Goal: Task Accomplishment & Management: Use online tool/utility

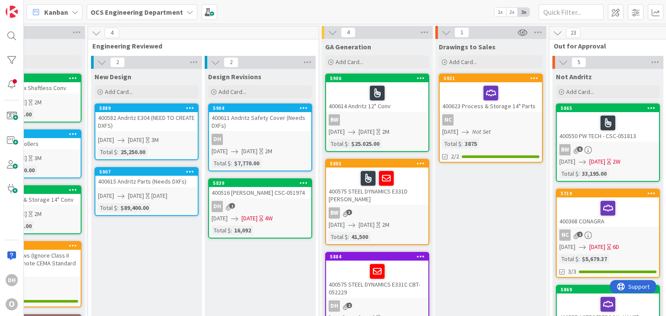
scroll to position [0, 917]
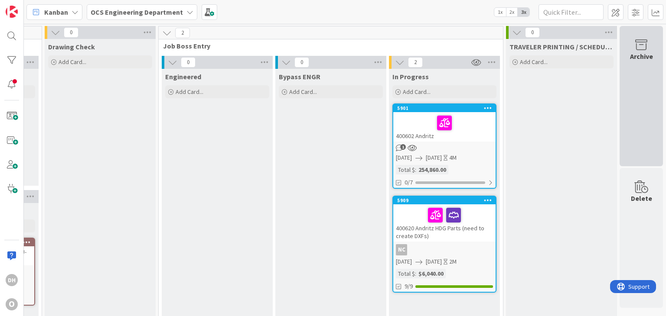
click at [641, 109] on div "Archive" at bounding box center [640, 96] width 43 height 140
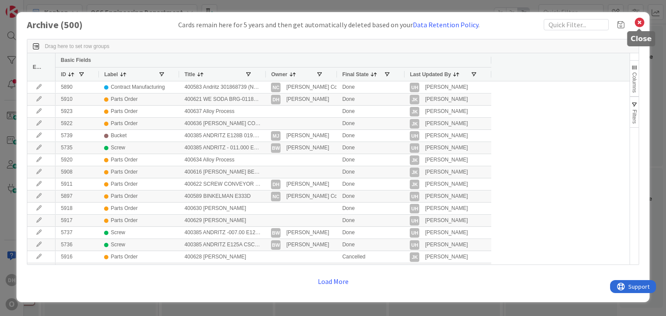
click at [642, 26] on icon at bounding box center [639, 22] width 11 height 12
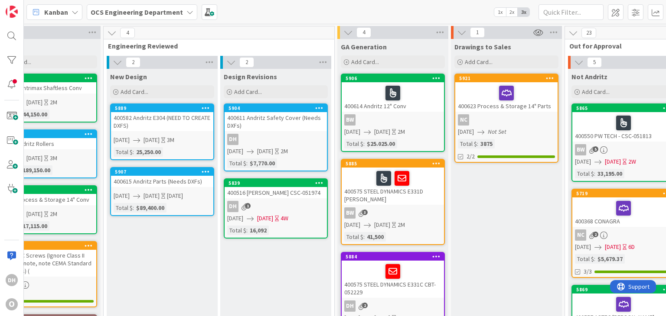
scroll to position [0, 0]
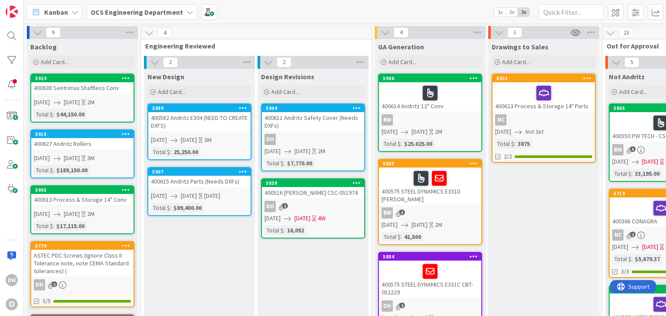
click at [321, 137] on div "DH" at bounding box center [313, 139] width 102 height 11
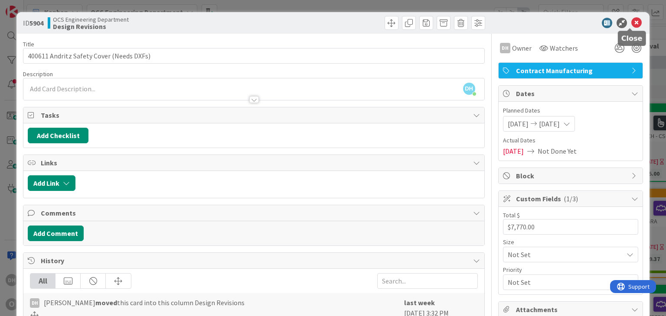
click at [633, 22] on icon at bounding box center [636, 23] width 10 height 10
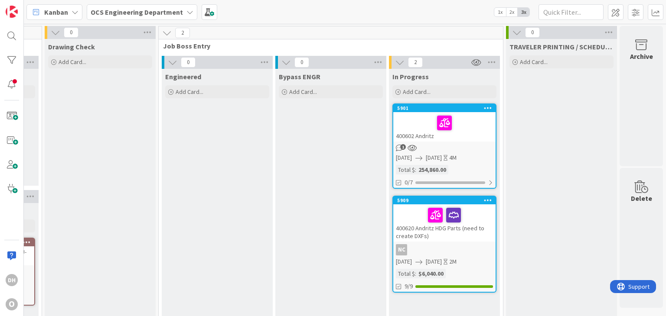
click at [465, 233] on div "400620 Andritz HDG Parts (need to create DXFs)" at bounding box center [444, 223] width 102 height 37
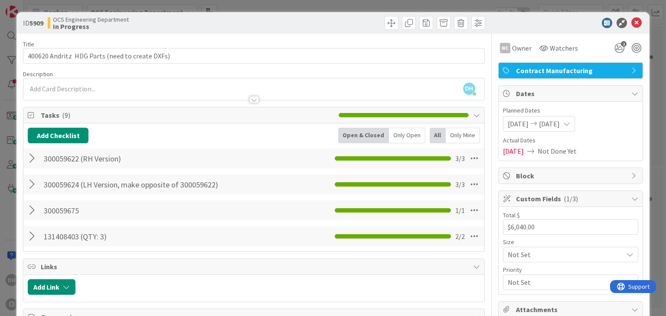
click at [37, 184] on div at bounding box center [33, 185] width 11 height 16
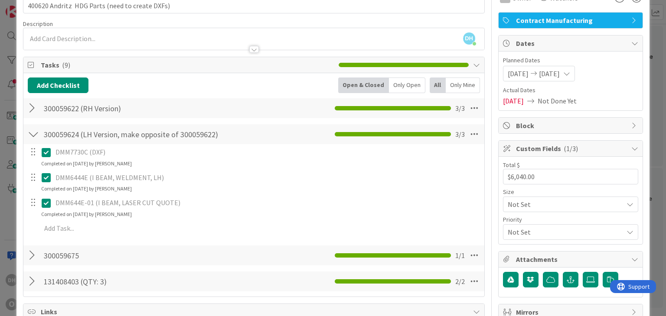
scroll to position [87, 0]
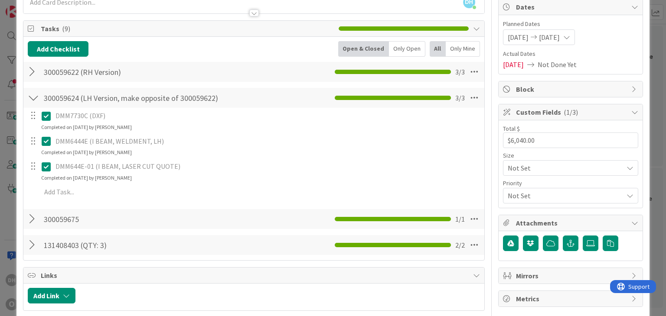
click at [37, 164] on div at bounding box center [32, 166] width 11 height 13
click at [43, 164] on icon at bounding box center [46, 167] width 9 height 10
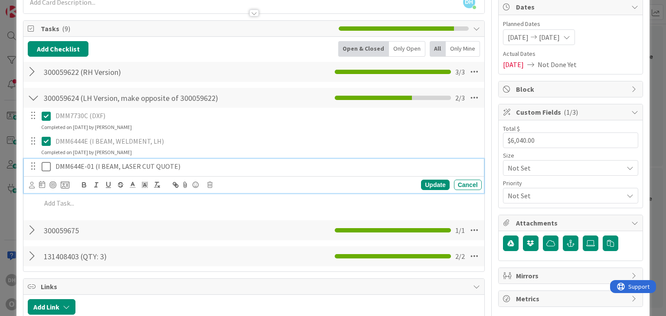
click at [85, 167] on p "DMM644E-01 (I BEAM, LASER CUT QUOTE)" at bounding box center [266, 167] width 423 height 10
click at [90, 165] on p "DMM644E-01 (I BEAM, LASER CUT QUOTE)" at bounding box center [266, 167] width 423 height 10
click at [94, 163] on p "DMM644E-01 (I BEAM, LASER CUT QUOTE)" at bounding box center [266, 167] width 423 height 10
click at [431, 187] on div "Update" at bounding box center [435, 185] width 28 height 10
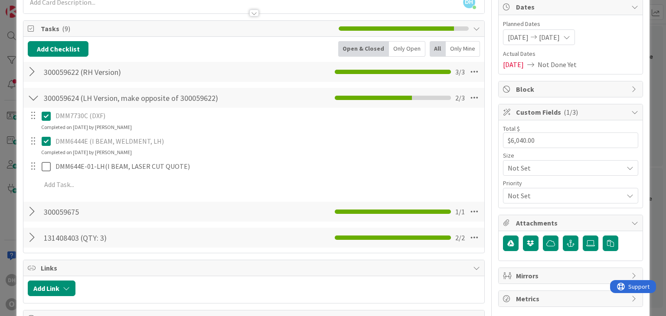
click at [26, 74] on div "300059622 (RH Version) Checklist Name 22 / 64 300059622 (RH Version) 3 / 3" at bounding box center [253, 72] width 460 height 20
click at [29, 73] on div at bounding box center [33, 72] width 11 height 16
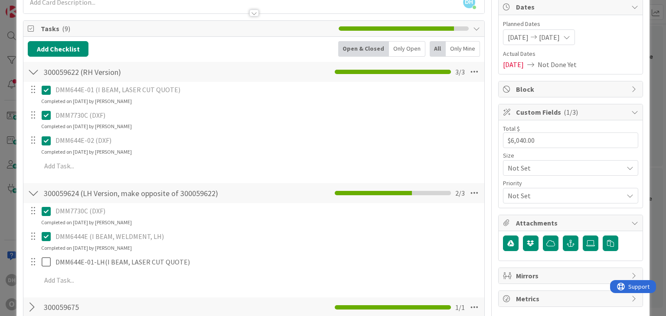
click at [43, 91] on icon at bounding box center [46, 90] width 9 height 10
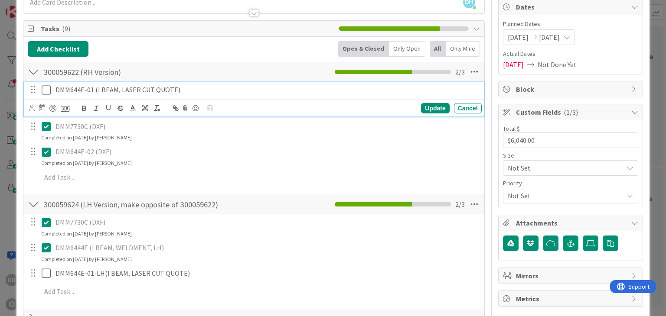
click at [90, 89] on p "DMM644E-01 (I BEAM, LASER CUT QUOTE)" at bounding box center [266, 90] width 423 height 10
click at [93, 88] on p "DMM644E-01 (I BEAM, LASER CUT QUOTE)" at bounding box center [266, 90] width 423 height 10
click at [89, 89] on p "DMM644E-01 (I BEAM, LASER CUT QUOTE)" at bounding box center [266, 90] width 423 height 10
click at [93, 89] on p "DMM644E-01 (I BEAM, LASER CUT QUOTE)" at bounding box center [266, 90] width 423 height 10
click at [92, 89] on p "DMM644E-01 (I BEAM, LASER CUT QUOTE)" at bounding box center [266, 90] width 423 height 10
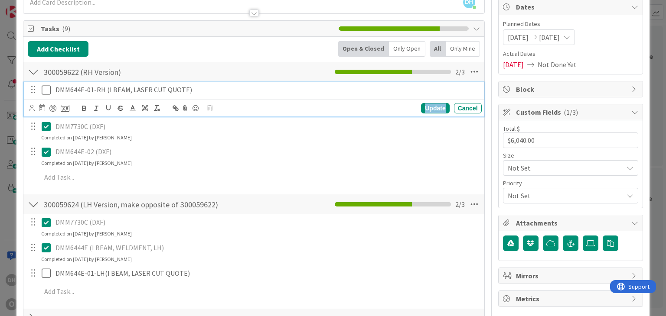
click at [430, 103] on div "Update" at bounding box center [435, 108] width 28 height 10
click at [45, 87] on icon at bounding box center [46, 90] width 9 height 10
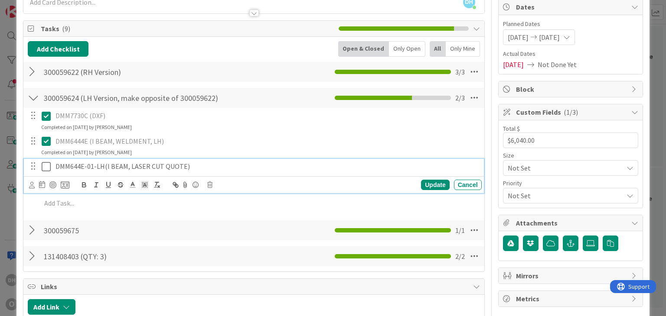
click at [42, 166] on icon at bounding box center [46, 167] width 9 height 10
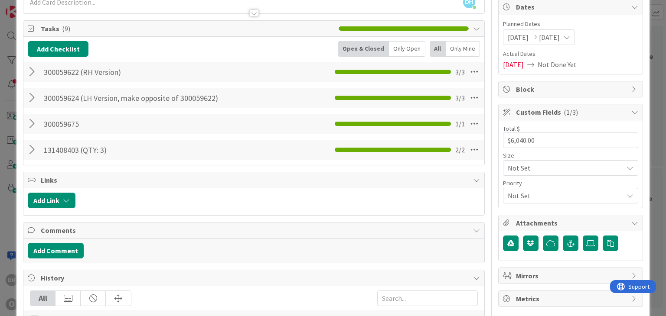
scroll to position [0, 0]
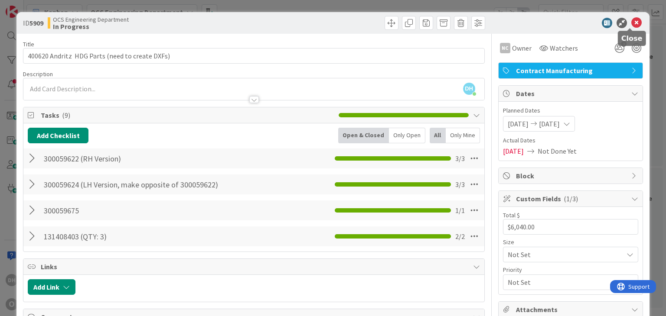
click at [631, 22] on icon at bounding box center [636, 23] width 10 height 10
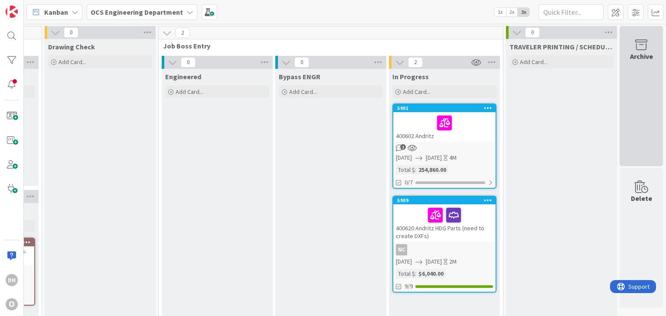
click at [654, 110] on div "Archive" at bounding box center [640, 96] width 43 height 140
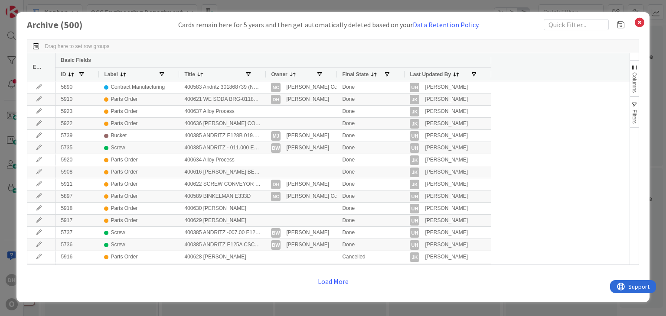
click at [637, 124] on button "Filters" at bounding box center [634, 112] width 9 height 31
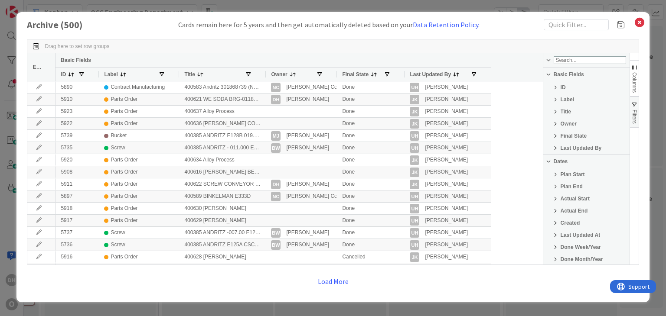
click at [636, 80] on span "Columns" at bounding box center [634, 82] width 6 height 20
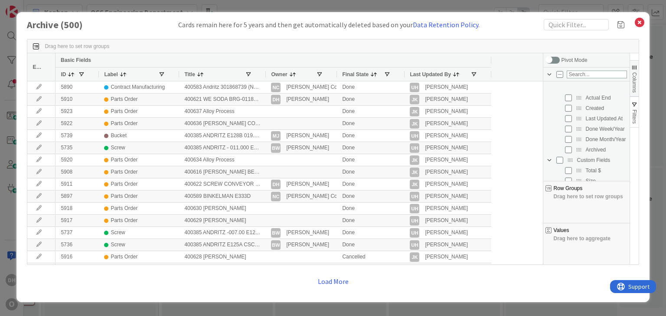
scroll to position [130, 0]
click at [566, 141] on div "Custom Fields" at bounding box center [586, 145] width 81 height 10
click at [566, 135] on input "Press SPACE to toggle visibility (hidden)" at bounding box center [568, 134] width 7 height 7
checkbox input "true"
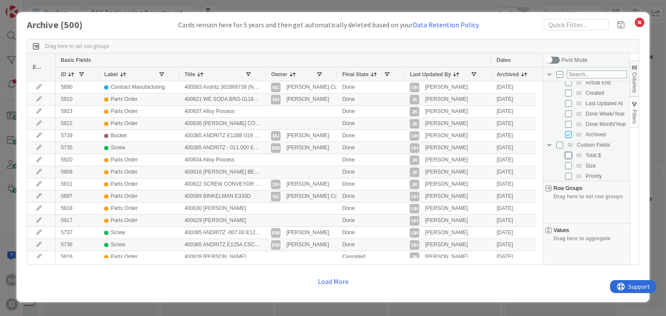
click at [570, 156] on input "Press SPACE to toggle visibility (hidden)" at bounding box center [568, 155] width 7 height 7
checkbox input "true"
checkbox input "false"
click at [569, 151] on input "Press SPACE to toggle visibility (visible)" at bounding box center [568, 150] width 7 height 7
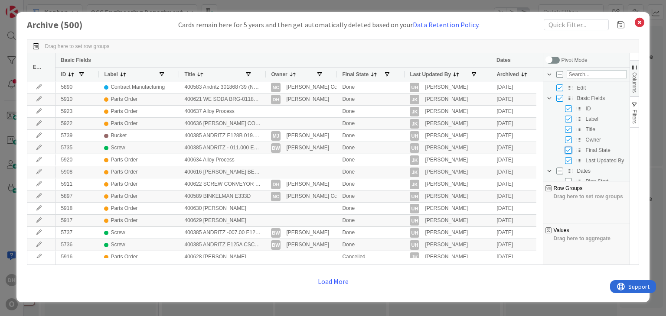
checkbox input "false"
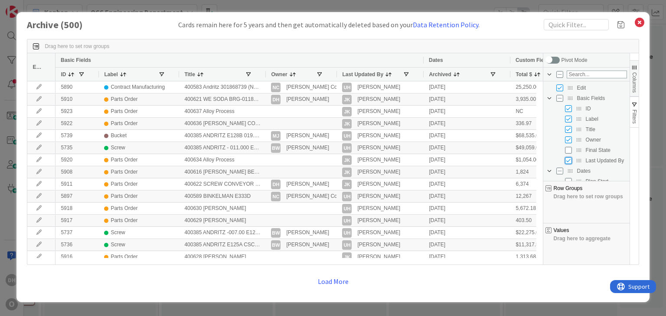
click at [569, 161] on input "Press SPACE to toggle visibility (visible)" at bounding box center [568, 160] width 7 height 7
checkbox input "false"
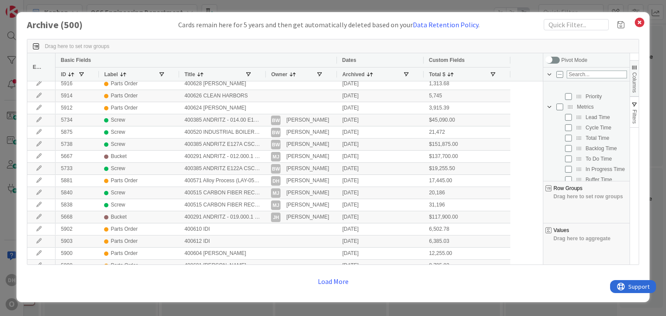
scroll to position [225, 0]
click at [634, 104] on span "button" at bounding box center [634, 104] width 7 height 7
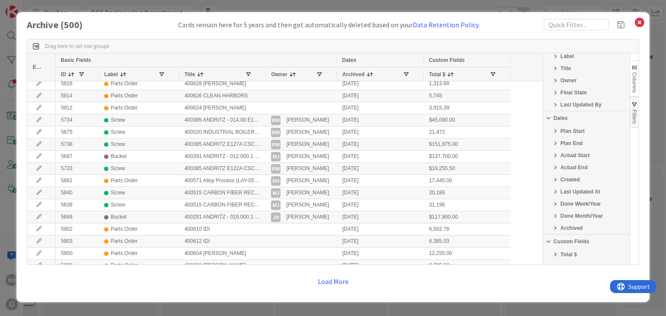
scroll to position [87, 0]
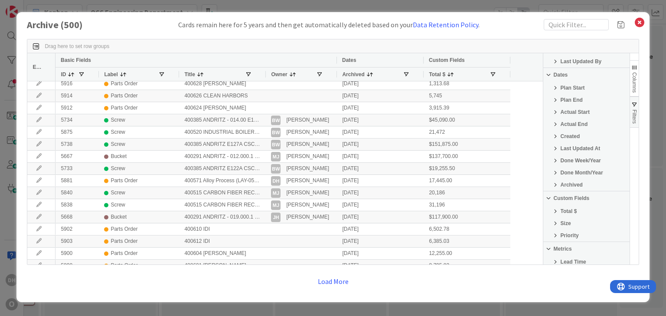
click at [574, 183] on span "Archived" at bounding box center [571, 185] width 22 height 6
click at [572, 203] on div "Equals" at bounding box center [586, 197] width 86 height 10
click at [586, 211] on input "Filter Value" at bounding box center [586, 209] width 86 height 8
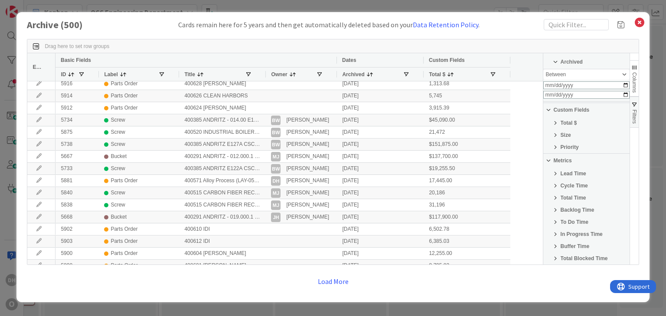
click at [618, 210] on div "Backlog Time" at bounding box center [586, 210] width 86 height 10
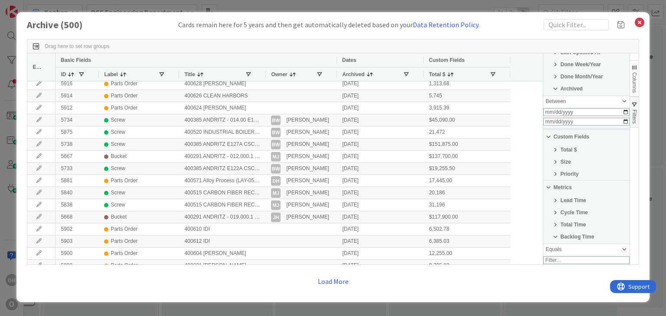
scroll to position [168, 0]
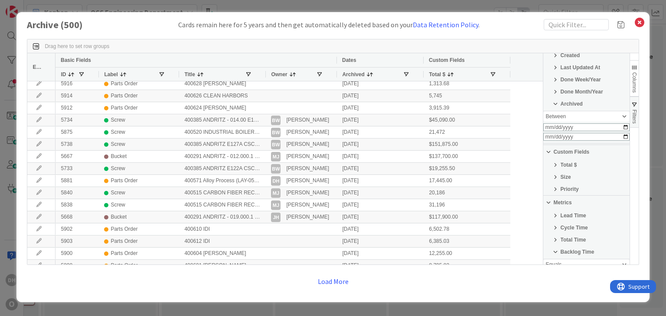
click at [616, 125] on div "Between" at bounding box center [586, 127] width 86 height 32
click at [615, 129] on input "Filter Value" at bounding box center [586, 128] width 86 height 8
type input "[DATE]"
click at [615, 140] on input "Filter Value" at bounding box center [586, 137] width 86 height 8
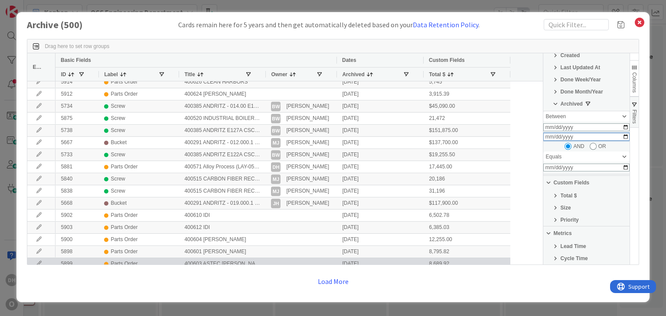
scroll to position [0, 0]
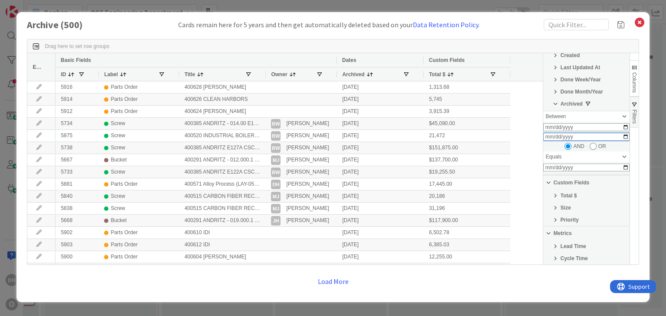
click at [610, 140] on input "[DATE]" at bounding box center [586, 137] width 86 height 8
click at [614, 139] on input "[DATE]" at bounding box center [586, 137] width 86 height 8
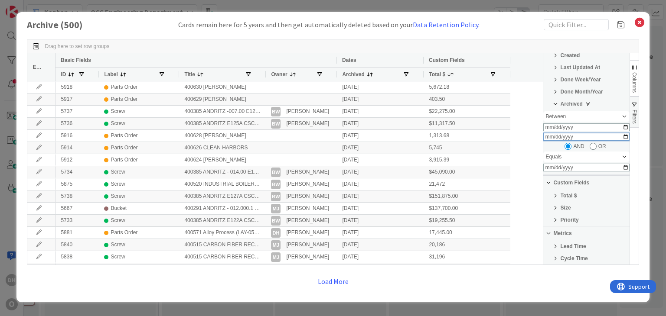
click at [614, 138] on input "[DATE]" at bounding box center [586, 137] width 86 height 8
click at [615, 136] on input "[DATE]" at bounding box center [586, 137] width 86 height 8
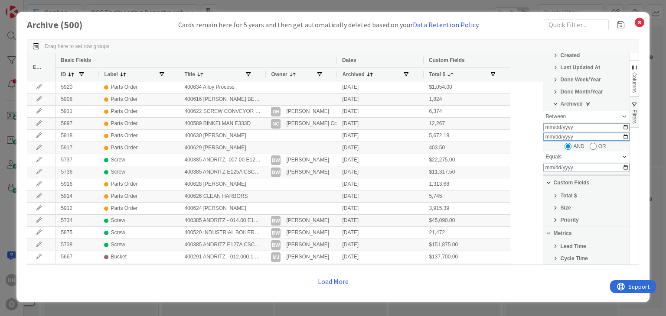
click at [616, 139] on input "[DATE]" at bounding box center [586, 137] width 86 height 8
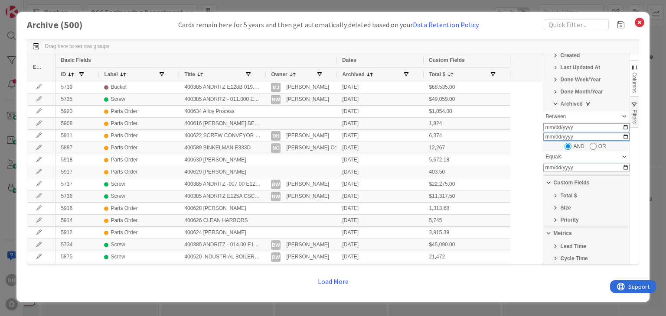
click at [618, 141] on input "[DATE]" at bounding box center [586, 137] width 86 height 8
click at [618, 140] on input "[DATE]" at bounding box center [586, 137] width 86 height 8
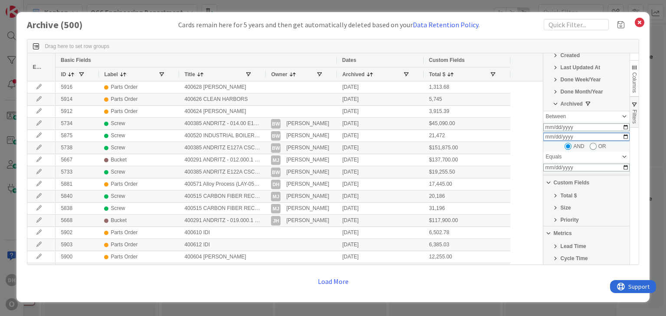
click at [618, 136] on input "[DATE]" at bounding box center [586, 137] width 86 height 8
click at [615, 136] on input "[DATE]" at bounding box center [586, 137] width 86 height 8
click at [619, 140] on input "[DATE]" at bounding box center [586, 137] width 86 height 8
type input "[DATE]"
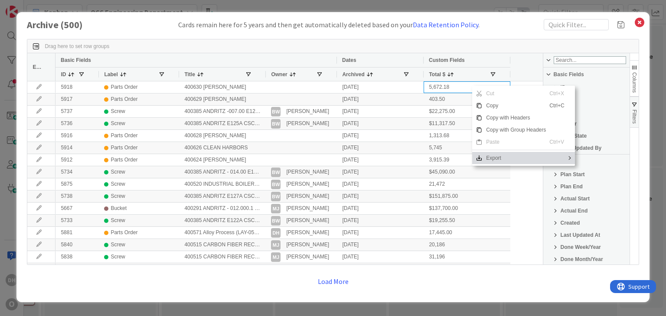
click at [490, 155] on span "Export" at bounding box center [515, 158] width 67 height 12
click at [595, 172] on span "Excel Export" at bounding box center [602, 172] width 36 height 12
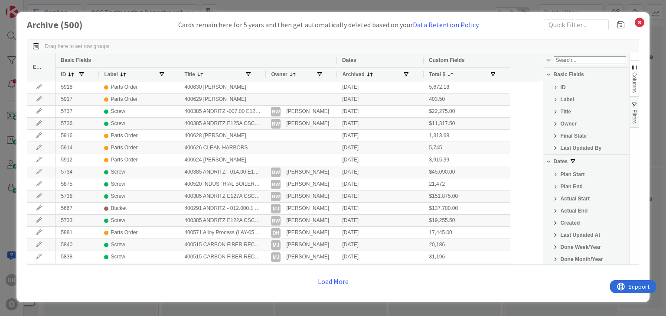
click at [634, 84] on span "Columns" at bounding box center [634, 82] width 6 height 20
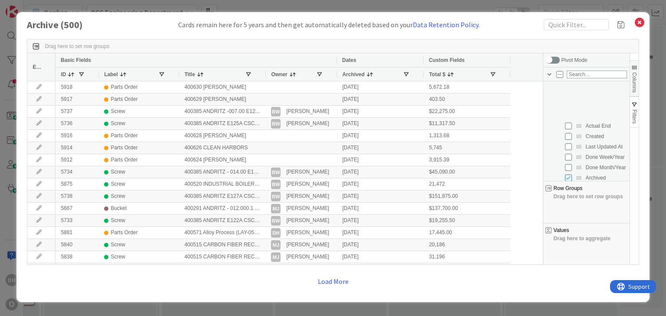
scroll to position [130, 0]
click at [570, 96] on input "Press SPACE to toggle visibility (hidden)" at bounding box center [568, 93] width 7 height 7
checkbox input "true"
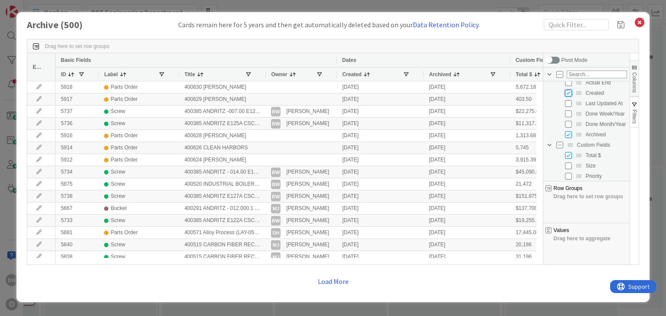
scroll to position [0, 0]
click at [632, 111] on span "Filters" at bounding box center [634, 117] width 6 height 14
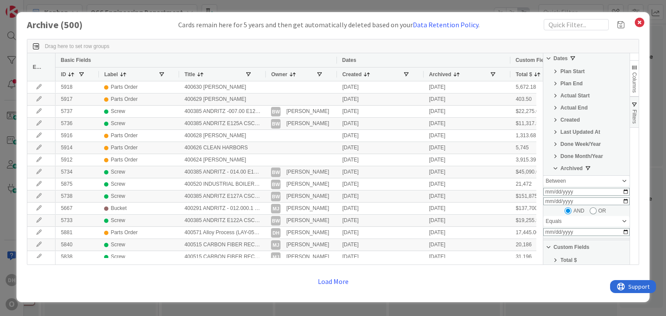
scroll to position [173, 0]
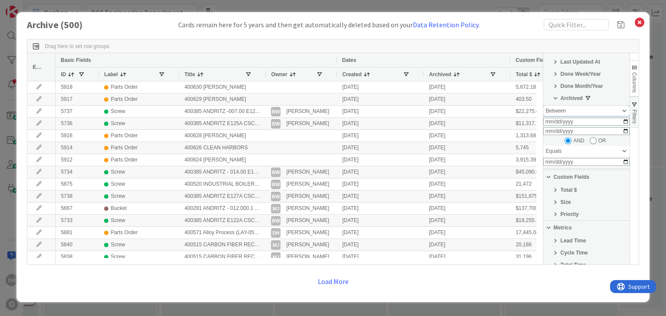
click at [596, 113] on div "Between" at bounding box center [583, 111] width 75 height 6
click at [584, 113] on div "Between" at bounding box center [583, 111] width 75 height 6
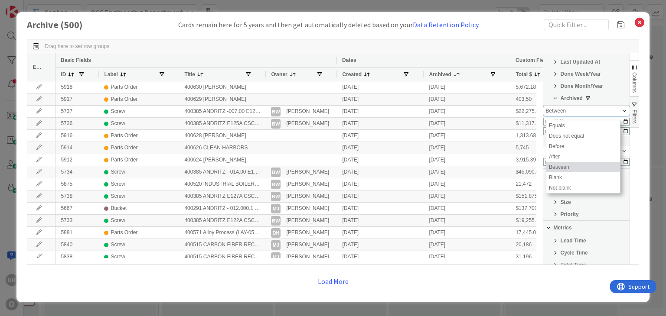
click at [581, 112] on div "Between" at bounding box center [583, 111] width 75 height 6
click at [553, 100] on span "Filter List 26 Filters" at bounding box center [555, 98] width 7 height 7
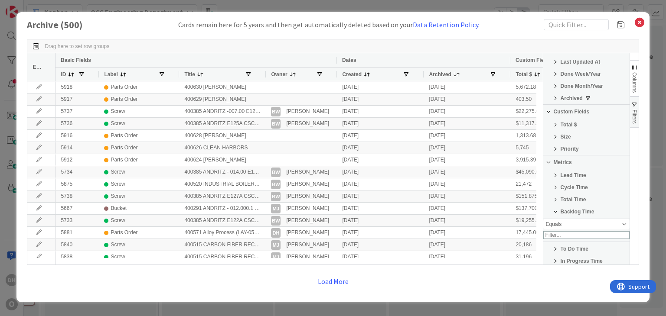
click at [578, 98] on span "Archived" at bounding box center [571, 98] width 22 height 6
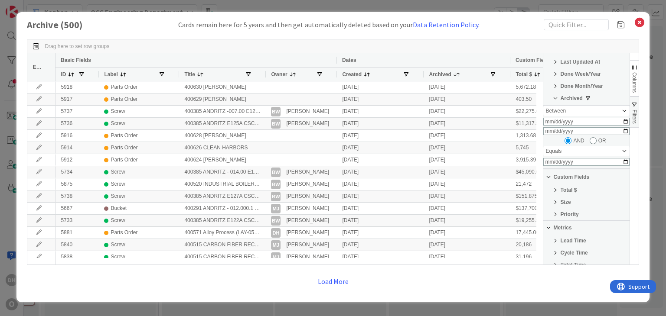
click at [632, 82] on span "Columns" at bounding box center [634, 82] width 6 height 20
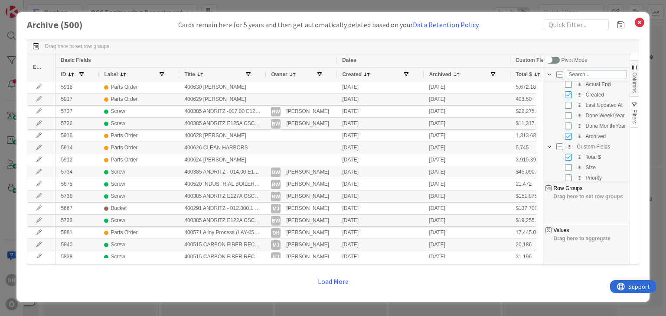
scroll to position [130, 0]
click at [569, 135] on input "Press SPACE to toggle visibility (visible)" at bounding box center [568, 134] width 7 height 7
checkbox input "false"
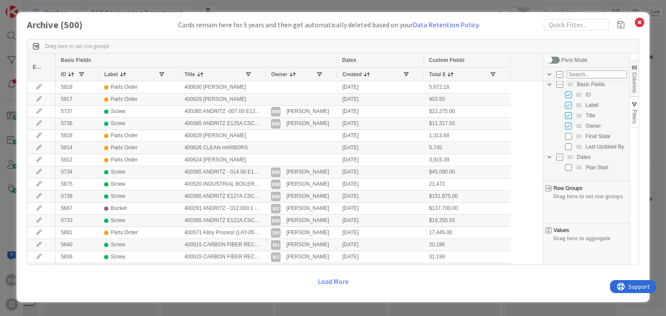
scroll to position [0, 0]
click at [636, 108] on button "Filters" at bounding box center [634, 112] width 9 height 31
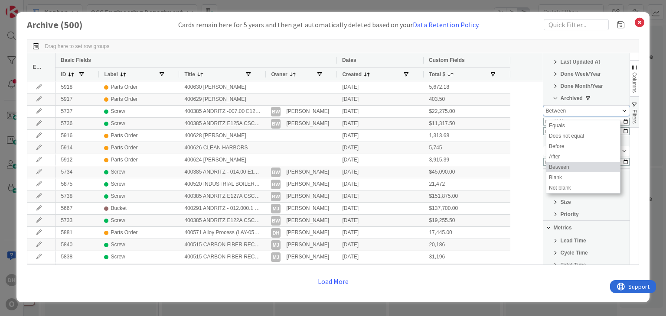
click at [589, 114] on div "Between" at bounding box center [583, 111] width 75 height 6
click at [604, 205] on div "Size" at bounding box center [586, 202] width 86 height 10
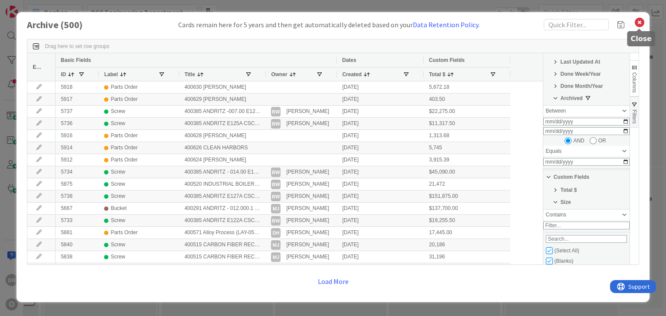
click at [641, 25] on icon at bounding box center [639, 22] width 11 height 12
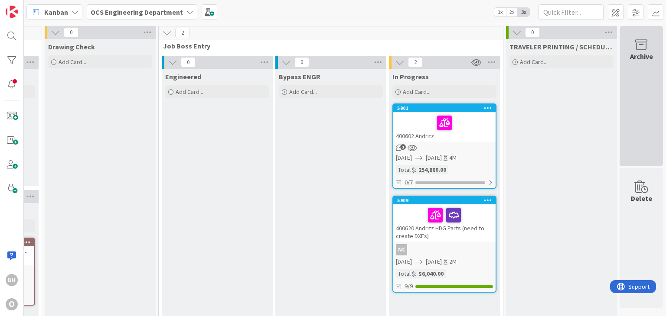
click at [620, 70] on div "Archive" at bounding box center [640, 96] width 43 height 140
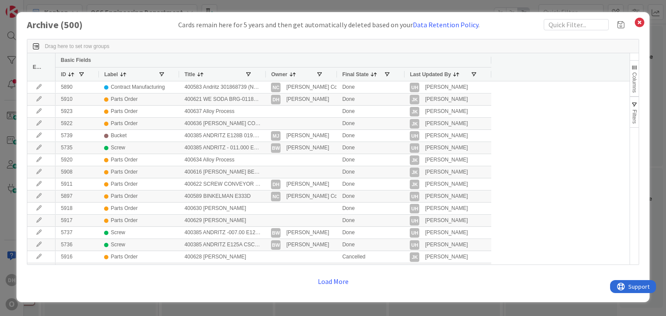
click at [636, 71] on button "Columns" at bounding box center [634, 78] width 9 height 36
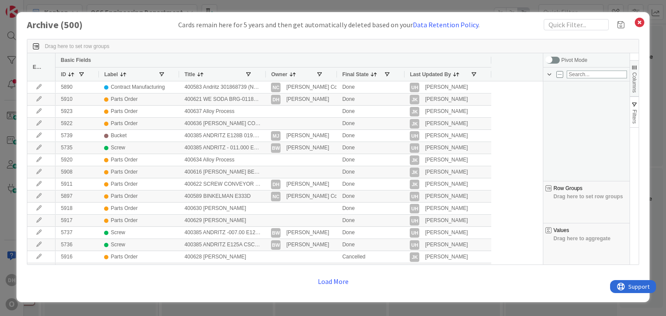
scroll to position [217, 0]
click at [634, 103] on span "button" at bounding box center [634, 104] width 7 height 7
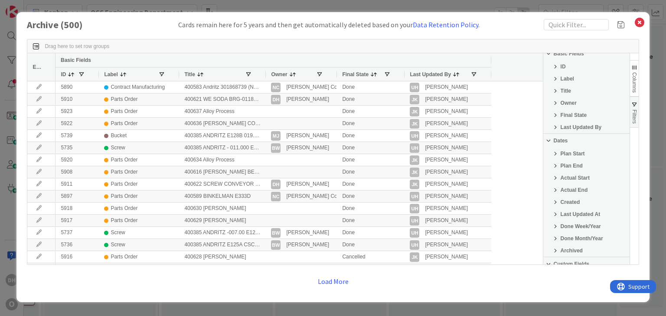
scroll to position [0, 0]
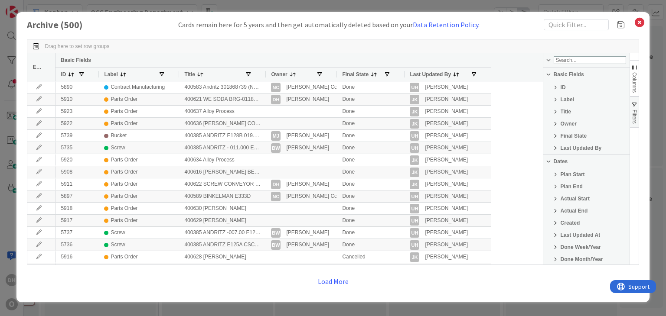
click at [560, 221] on span "Created" at bounding box center [570, 223] width 20 height 6
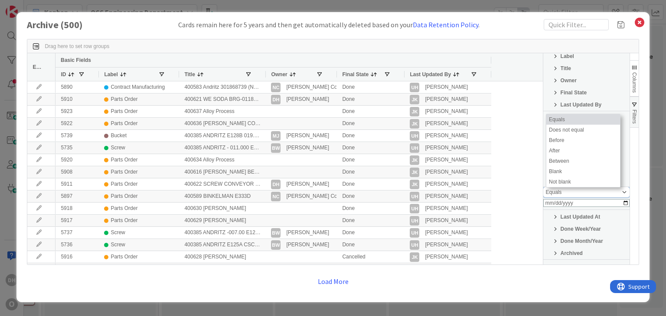
click at [577, 194] on div "Equals" at bounding box center [583, 192] width 75 height 6
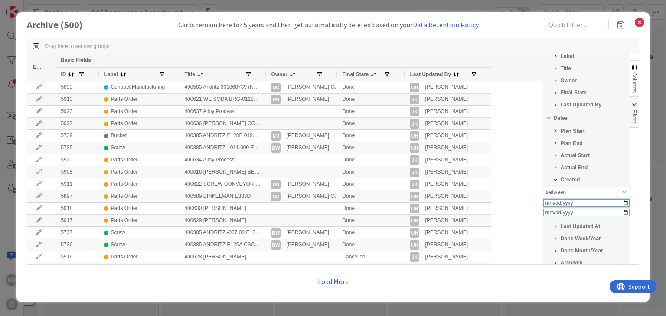
click at [573, 203] on input "Filter Value" at bounding box center [586, 203] width 86 height 8
click at [619, 204] on input "Filter Value" at bounding box center [586, 203] width 86 height 8
type input "[DATE]"
click at [615, 214] on input "Filter Value" at bounding box center [586, 213] width 86 height 8
type input "[DATE]"
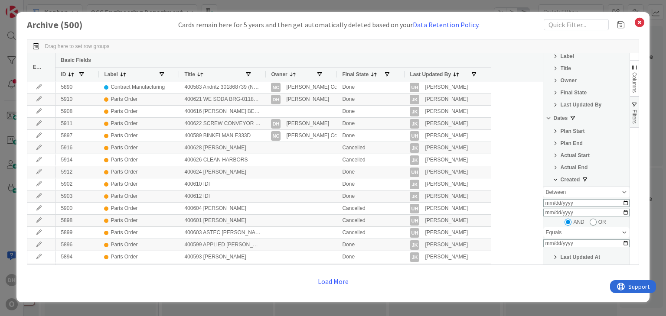
click at [635, 87] on span "Columns" at bounding box center [634, 82] width 6 height 20
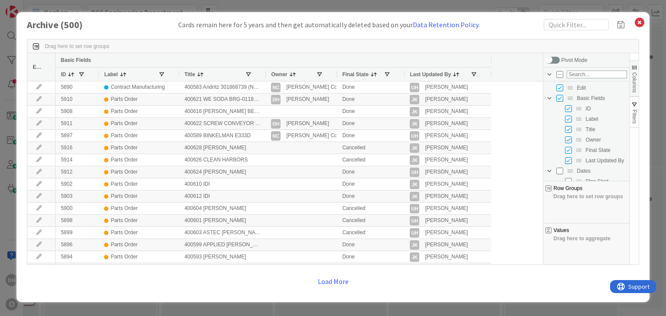
scroll to position [0, 0]
click at [566, 162] on input "Press SPACE to toggle visibility (visible)" at bounding box center [568, 160] width 7 height 7
checkbox input "false"
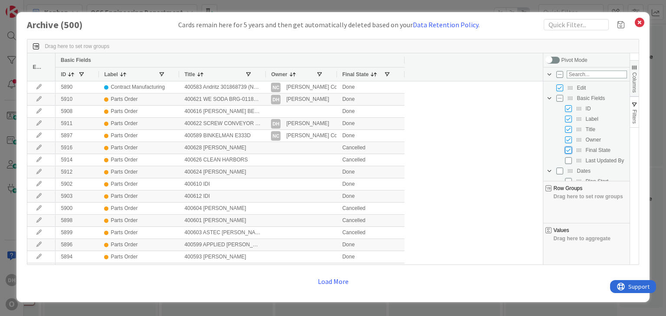
click at [567, 151] on input "Press SPACE to toggle visibility (visible)" at bounding box center [568, 150] width 7 height 7
checkbox input "false"
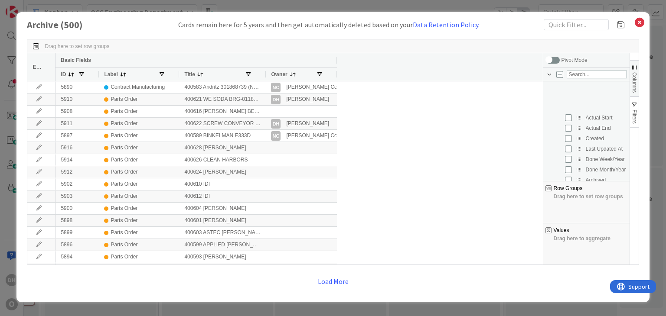
scroll to position [130, 0]
click at [570, 156] on input "Press SPACE to toggle visibility (hidden)" at bounding box center [568, 155] width 7 height 7
checkbox input "true"
checkbox input "false"
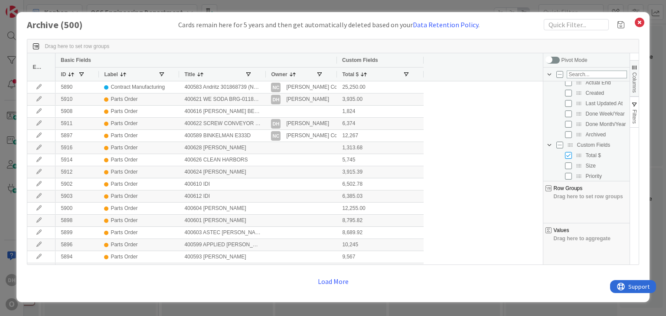
click at [487, 155] on div "5890 Contract Manufacturing 400583 Andritz 301868739 (Need weld details from An…" at bounding box center [295, 208] width 480 height 255
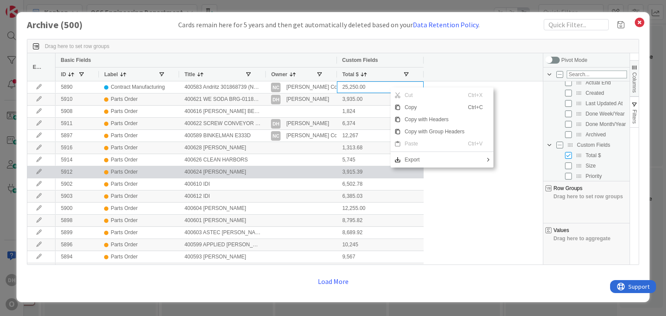
click at [425, 163] on span "Export" at bounding box center [434, 160] width 67 height 12
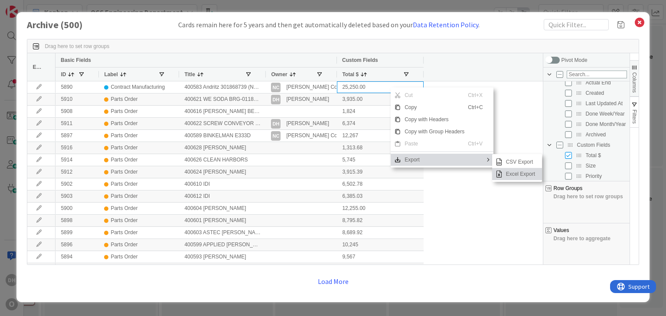
click at [514, 176] on span "Excel Export" at bounding box center [520, 174] width 36 height 12
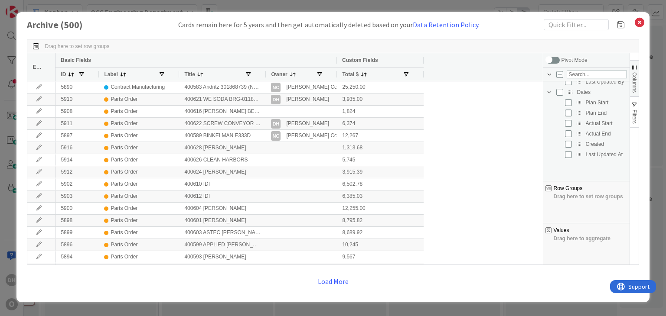
scroll to position [43, 0]
click at [637, 24] on icon at bounding box center [639, 22] width 11 height 12
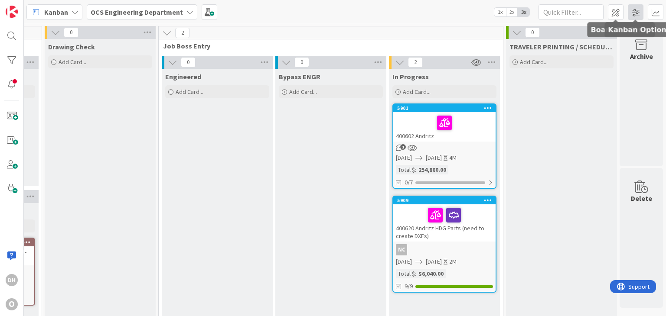
click at [641, 11] on span at bounding box center [636, 12] width 16 height 16
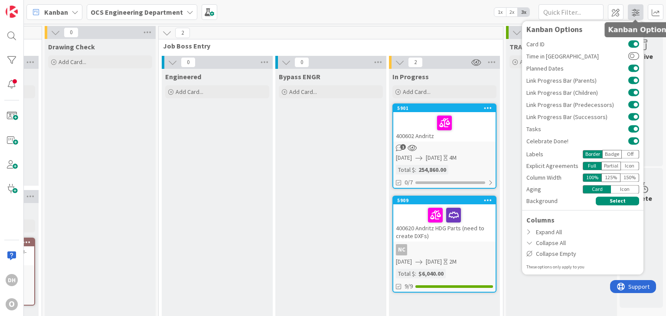
click at [641, 11] on span at bounding box center [636, 12] width 16 height 16
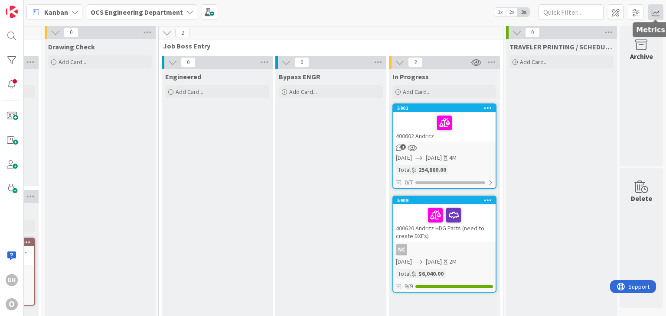
click at [652, 9] on span at bounding box center [655, 12] width 16 height 16
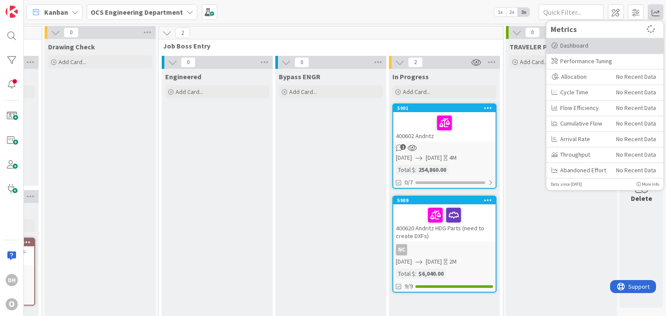
click at [595, 43] on div "Dashboard" at bounding box center [604, 45] width 107 height 9
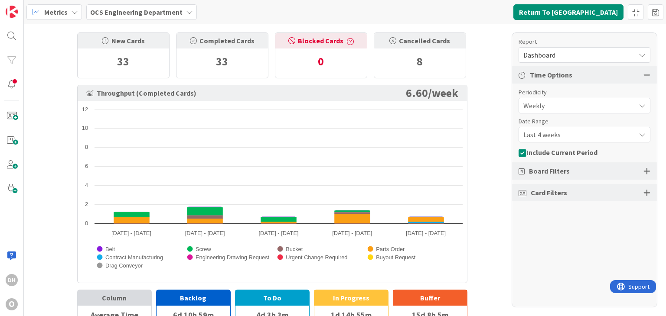
click at [578, 59] on span "Dashboard" at bounding box center [576, 55] width 107 height 12
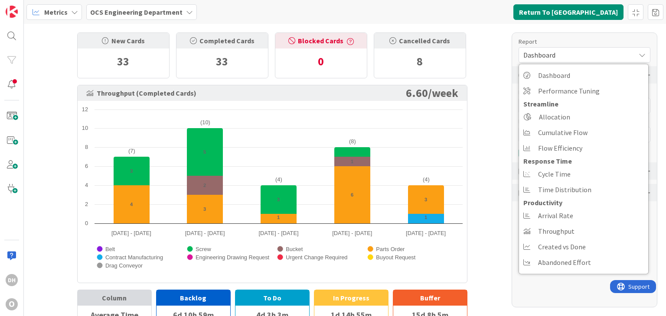
click at [583, 58] on span "Dashboard" at bounding box center [576, 55] width 107 height 12
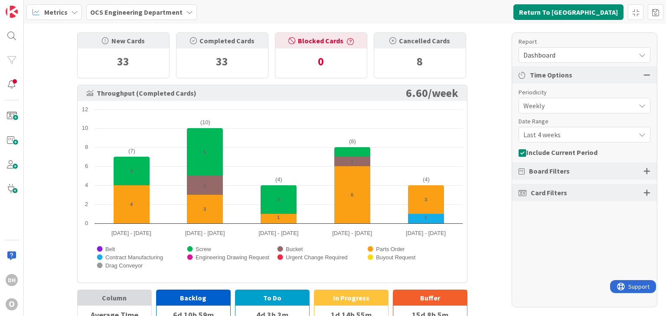
click at [574, 59] on span "Dashboard" at bounding box center [576, 55] width 107 height 12
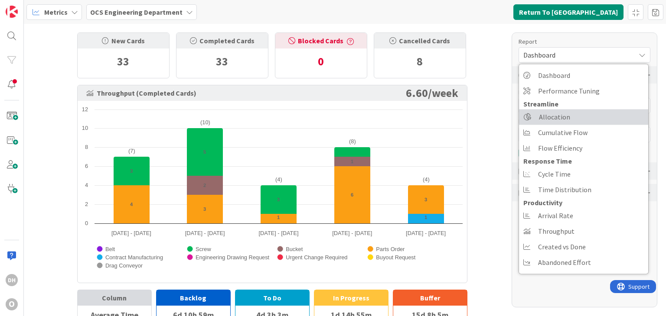
click at [555, 117] on span "Allocation" at bounding box center [554, 117] width 31 height 13
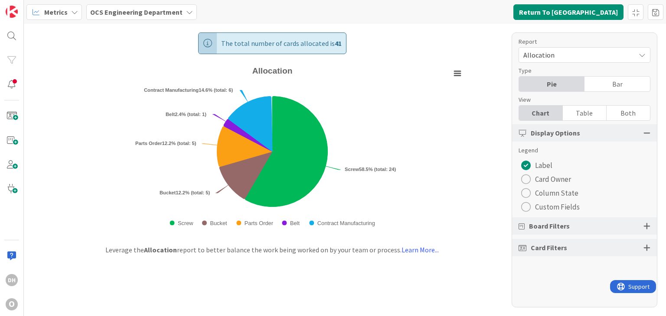
click at [625, 84] on div "Bar" at bounding box center [616, 84] width 65 height 15
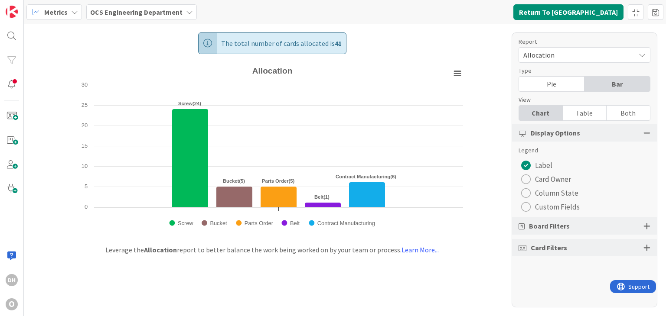
click at [578, 111] on div "Table" at bounding box center [585, 113] width 44 height 15
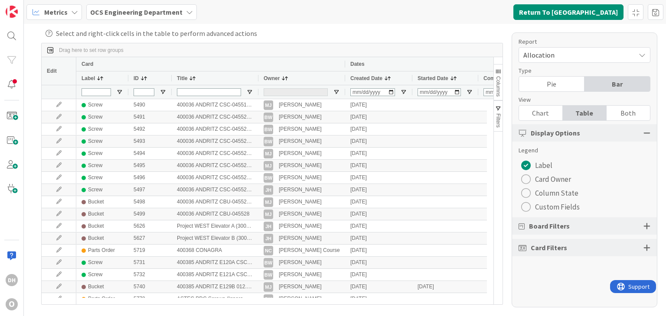
click at [500, 75] on span "button" at bounding box center [498, 71] width 7 height 7
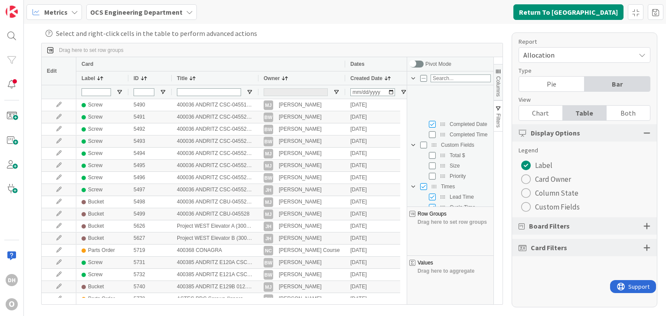
scroll to position [130, 0]
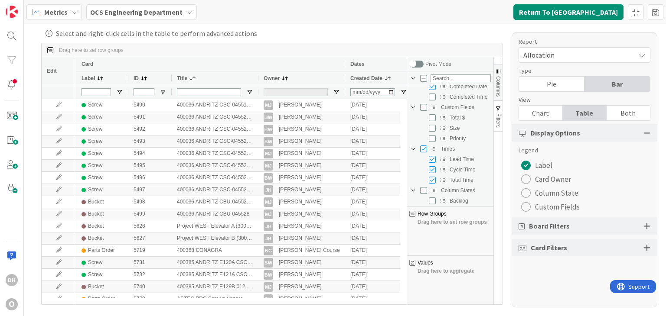
click at [556, 254] on div "Card Filters" at bounding box center [584, 247] width 145 height 17
click at [560, 251] on span "Card Filters" at bounding box center [548, 248] width 36 height 10
click at [644, 248] on div at bounding box center [646, 248] width 7 height 8
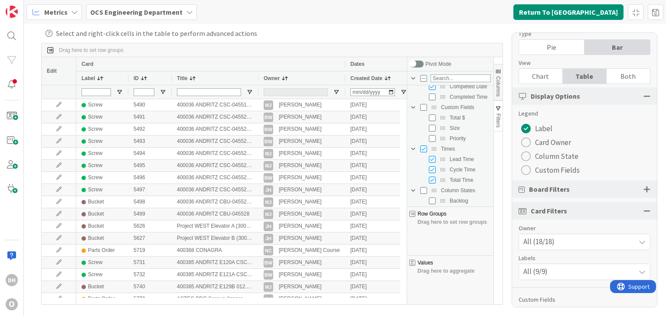
scroll to position [61, 0]
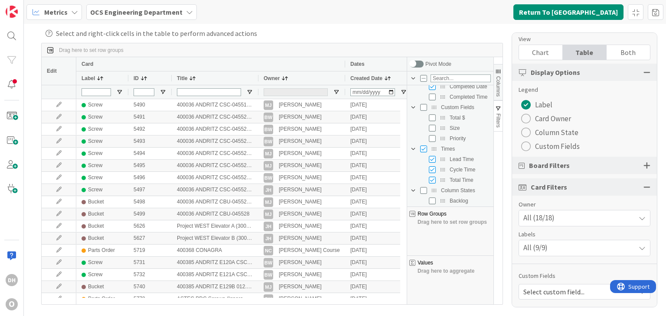
click at [578, 160] on div "Board Filters" at bounding box center [584, 165] width 145 height 17
click at [644, 169] on div "Board Filters" at bounding box center [584, 165] width 145 height 17
click at [645, 164] on div "Board Filters" at bounding box center [584, 165] width 145 height 17
click at [643, 164] on div at bounding box center [646, 166] width 7 height 8
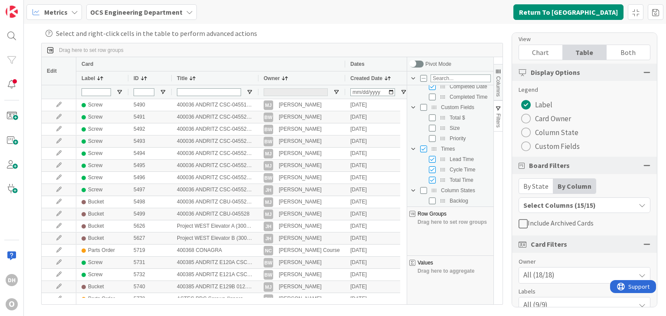
click at [530, 224] on span "Include Archived Cards" at bounding box center [560, 223] width 66 height 9
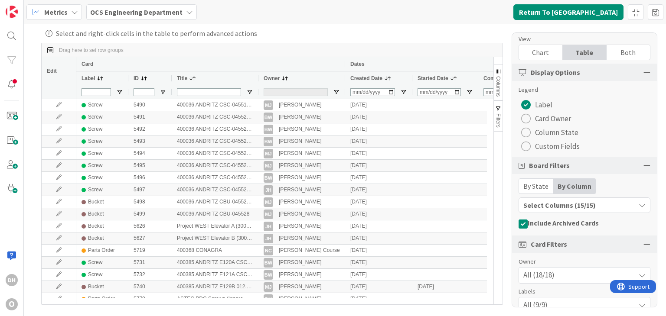
click at [561, 208] on div "Select Columns (15/15)" at bounding box center [577, 205] width 116 height 11
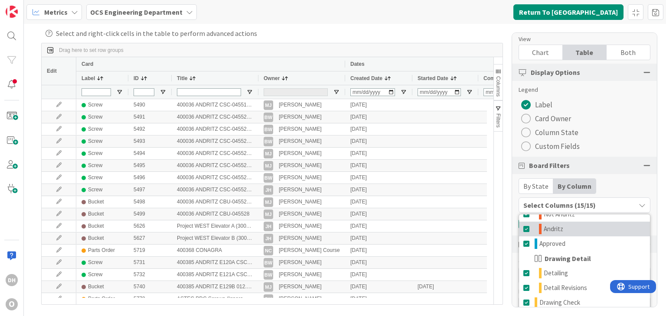
scroll to position [0, 0]
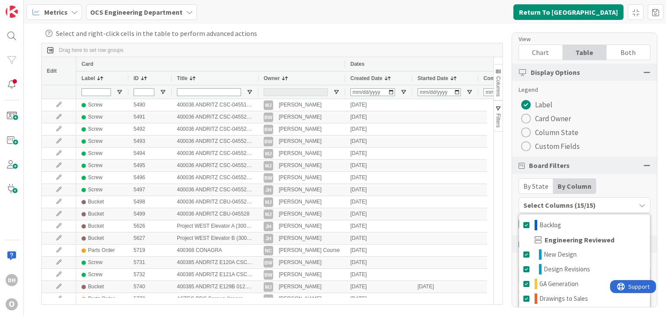
click at [633, 143] on div "Custom Fields" at bounding box center [584, 147] width 132 height 14
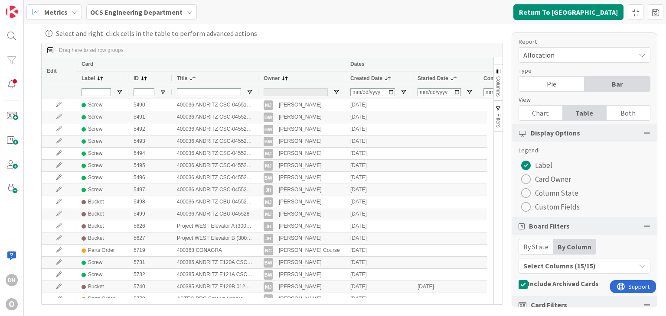
click at [499, 85] on span "Columns" at bounding box center [498, 86] width 6 height 20
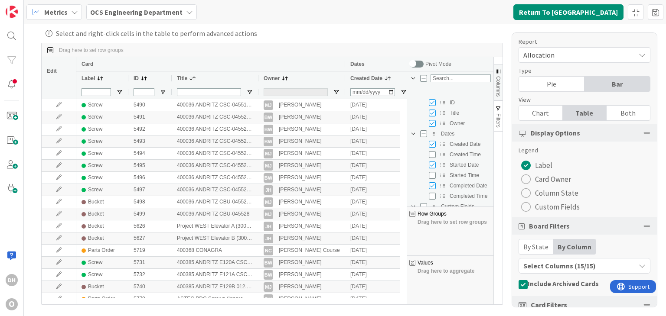
scroll to position [43, 0]
click at [434, 150] on input "Press SPACE to toggle visibility (visible)" at bounding box center [432, 152] width 7 height 7
checkbox input "false"
click at [430, 172] on input "Press SPACE to toggle visibility (visible)" at bounding box center [432, 173] width 7 height 7
checkbox input "false"
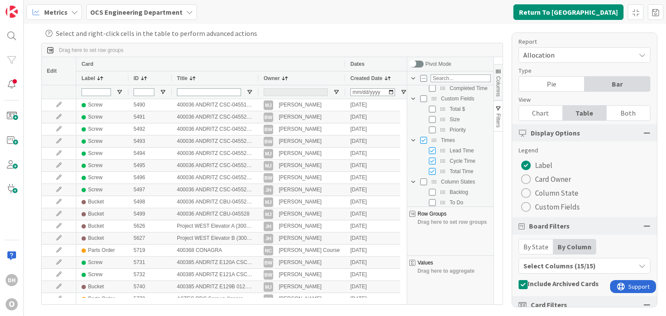
scroll to position [172, 0]
click at [424, 104] on input "Press SPACE to toggle visibility (visible)" at bounding box center [423, 107] width 7 height 7
checkbox input "false"
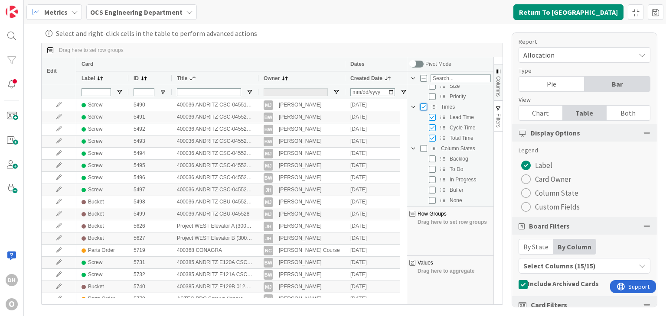
checkbox input "false"
click at [499, 115] on span "Filters" at bounding box center [498, 121] width 6 height 14
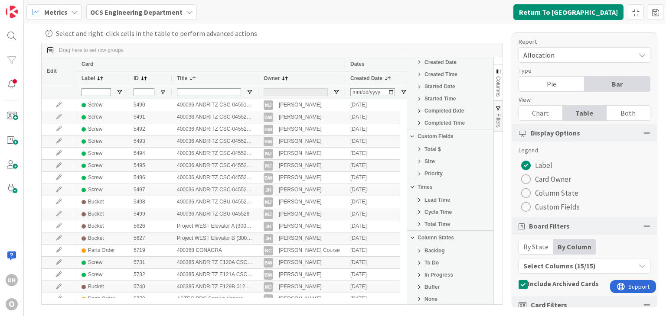
scroll to position [0, 0]
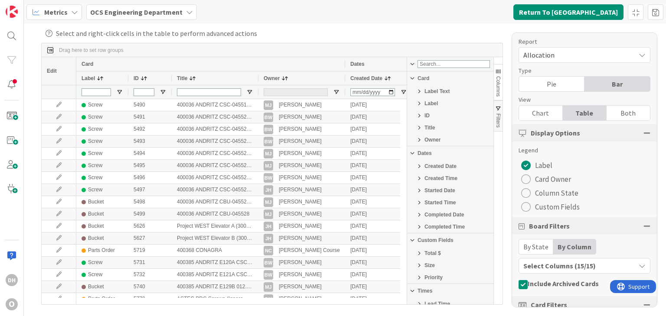
click at [446, 167] on span "Created Date" at bounding box center [440, 166] width 32 height 6
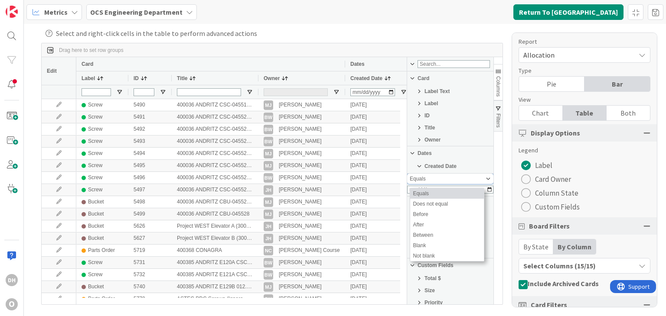
click at [454, 182] on div "Equals" at bounding box center [447, 179] width 75 height 6
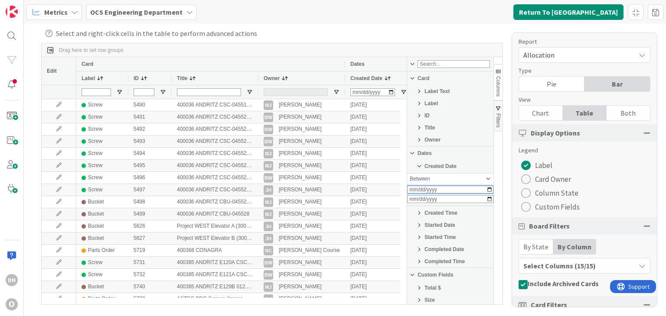
click at [461, 190] on input "Filter Value" at bounding box center [450, 190] width 86 height 8
click at [478, 191] on input "Filter Value" at bounding box center [450, 190] width 86 height 8
type input "[DATE]"
click at [479, 199] on input "Filter Value" at bounding box center [450, 199] width 86 height 8
type input "[DATE]"
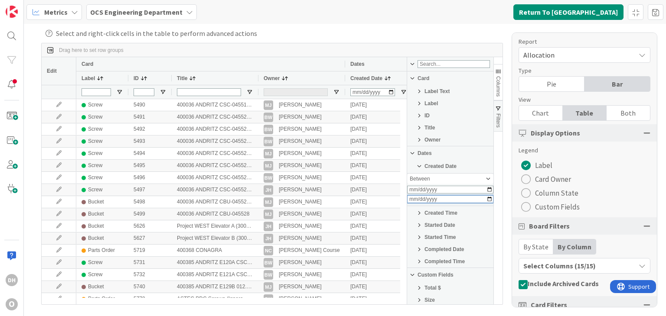
type input "[DATE]-[DATE]"
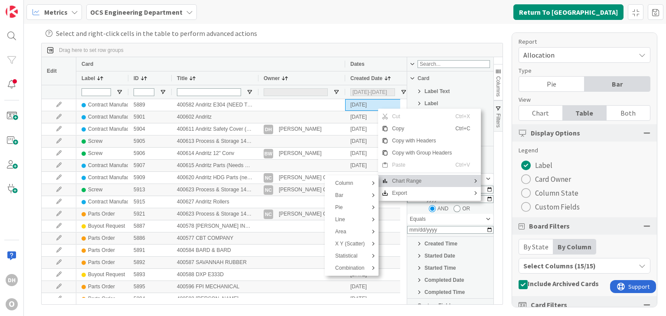
click at [399, 192] on span "Export" at bounding box center [421, 193] width 67 height 12
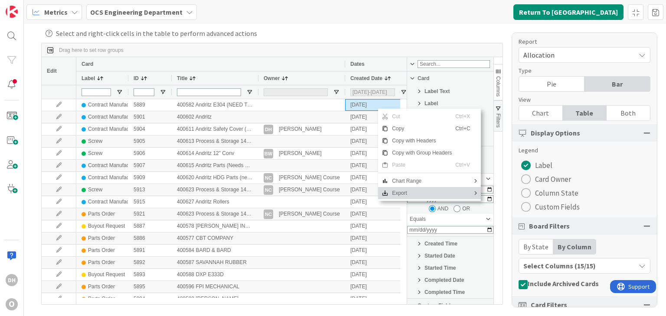
click at [390, 195] on span "Export" at bounding box center [421, 193] width 67 height 12
click at [357, 207] on span "Excel Export" at bounding box center [358, 208] width 36 height 12
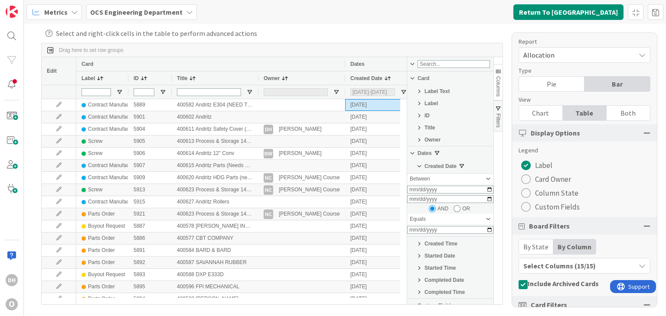
click at [500, 90] on span "Columns" at bounding box center [498, 86] width 6 height 20
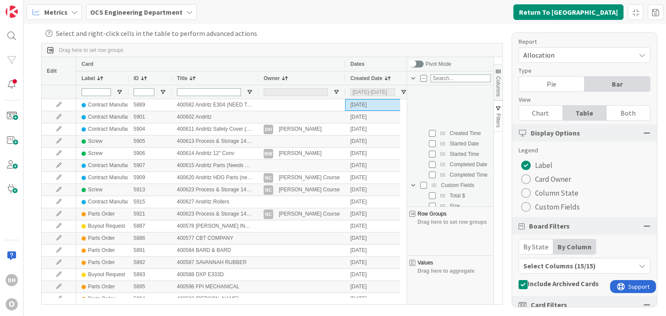
scroll to position [42, 0]
click at [431, 202] on input "Press SPACE to toggle visibility (hidden)" at bounding box center [432, 205] width 7 height 7
checkbox input "true"
checkbox input "false"
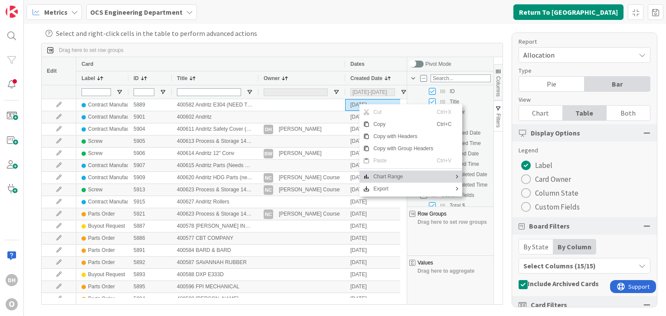
click at [392, 189] on span "Export" at bounding box center [403, 189] width 67 height 12
click at [411, 186] on span "Export" at bounding box center [403, 189] width 67 height 12
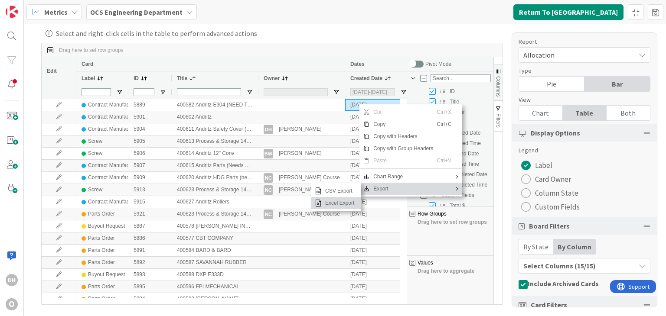
click at [345, 207] on span "Excel Export" at bounding box center [340, 203] width 36 height 12
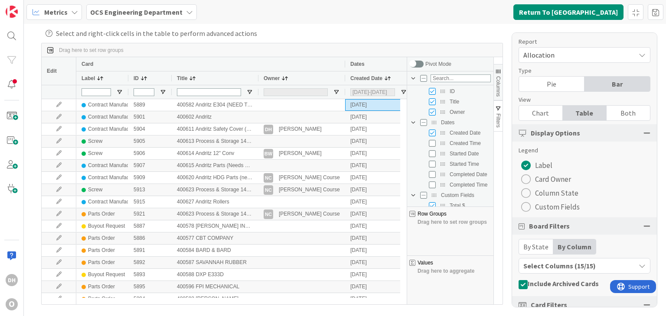
click at [378, 20] on div "Metrics OCS Engineering Department Return To [GEOGRAPHIC_DATA]" at bounding box center [345, 12] width 642 height 24
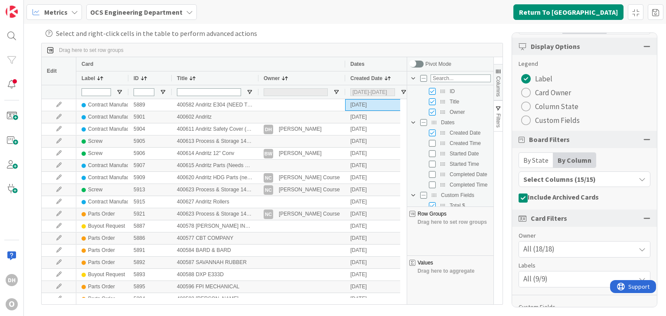
click at [523, 197] on icon at bounding box center [522, 198] width 9 height 10
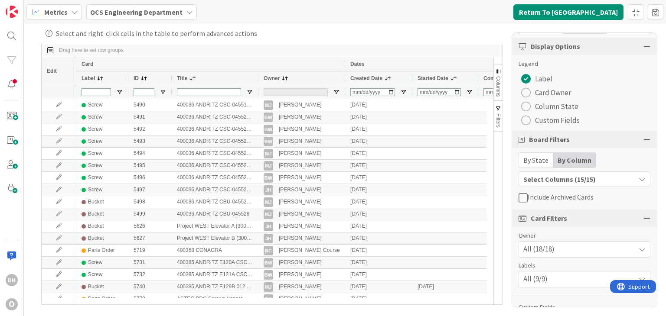
click at [499, 85] on span "Columns" at bounding box center [498, 86] width 6 height 20
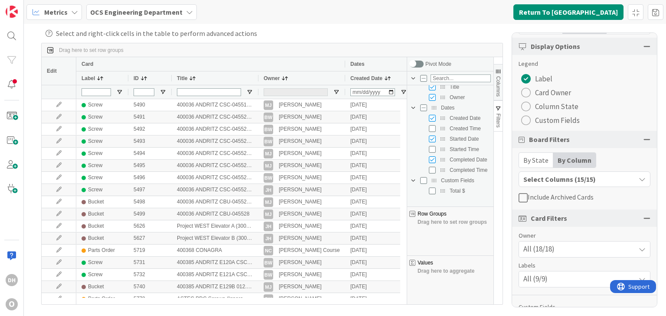
scroll to position [42, 0]
click at [496, 116] on span "Filters" at bounding box center [498, 121] width 6 height 14
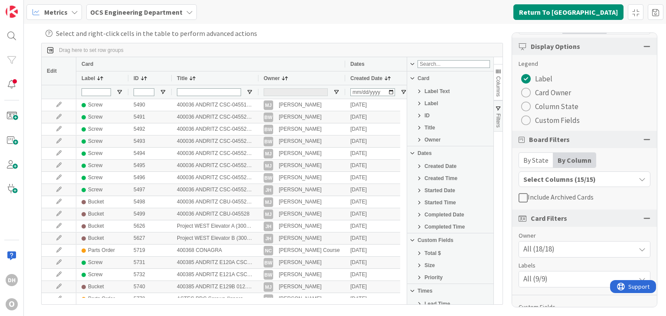
click at [501, 92] on span "Columns" at bounding box center [498, 86] width 6 height 20
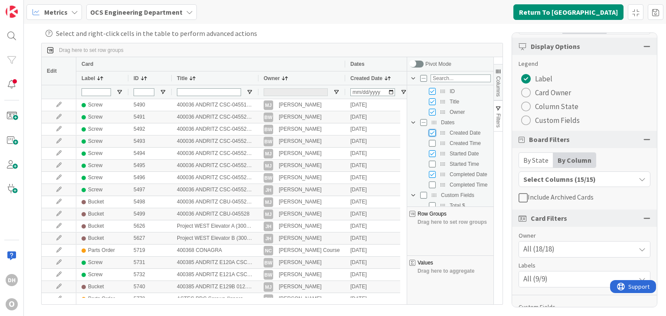
click at [433, 132] on input "Press SPACE to toggle visibility (visible)" at bounding box center [432, 133] width 7 height 7
checkbox input "false"
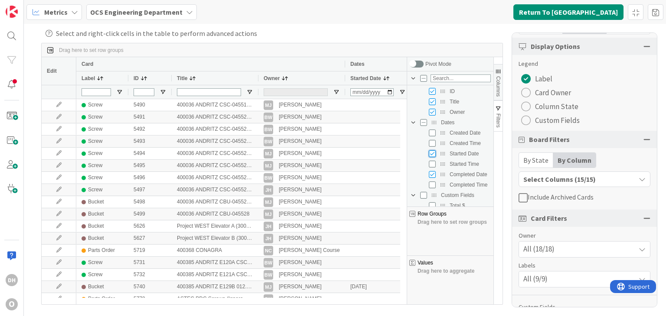
click at [430, 153] on input "Press SPACE to toggle visibility (visible)" at bounding box center [432, 153] width 7 height 7
checkbox input "false"
click at [433, 177] on input "Press SPACE to toggle visibility (visible)" at bounding box center [432, 174] width 7 height 7
checkbox input "false"
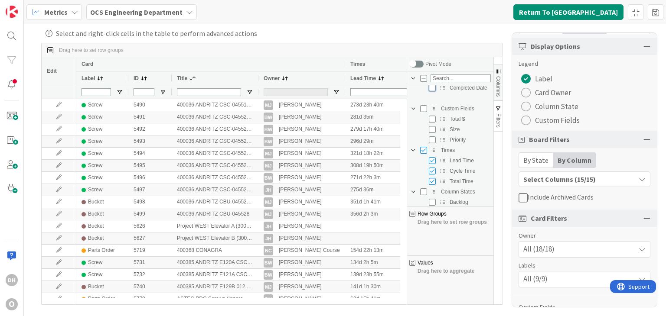
scroll to position [172, 0]
click at [428, 108] on div "Times" at bounding box center [450, 107] width 81 height 10
click at [425, 108] on input "Press SPACE to toggle visibility (visible)" at bounding box center [423, 107] width 7 height 7
checkbox input "false"
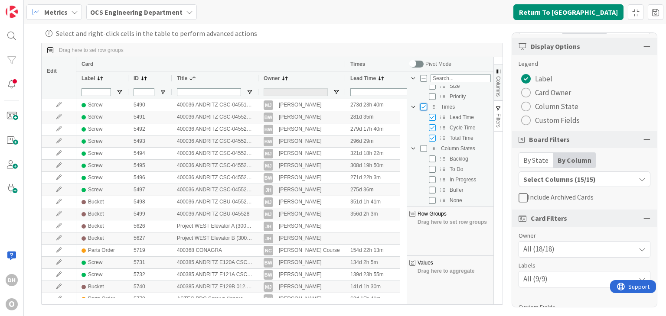
checkbox input "false"
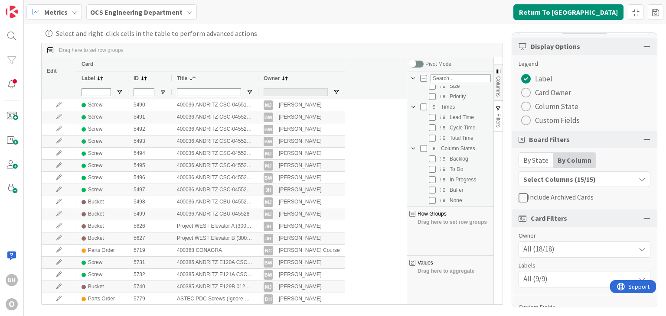
click at [499, 110] on span "button" at bounding box center [498, 108] width 7 height 7
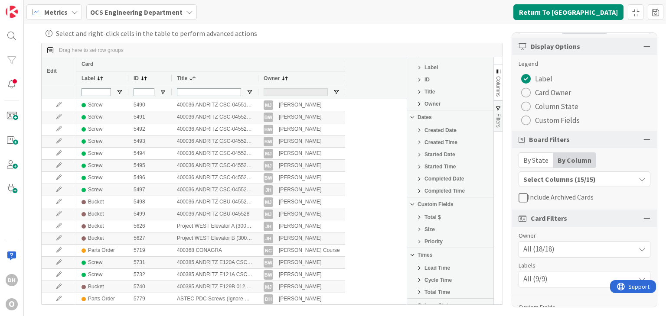
scroll to position [0, 0]
click at [499, 97] on button "Columns" at bounding box center [498, 82] width 9 height 36
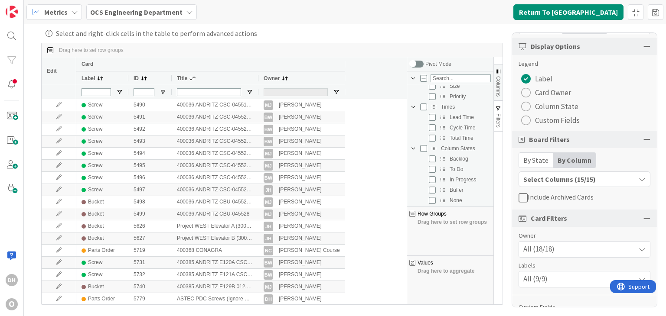
scroll to position [85, 0]
click at [432, 162] on input "Press SPACE to toggle visibility (hidden)" at bounding box center [432, 162] width 7 height 7
checkbox input "true"
checkbox input "false"
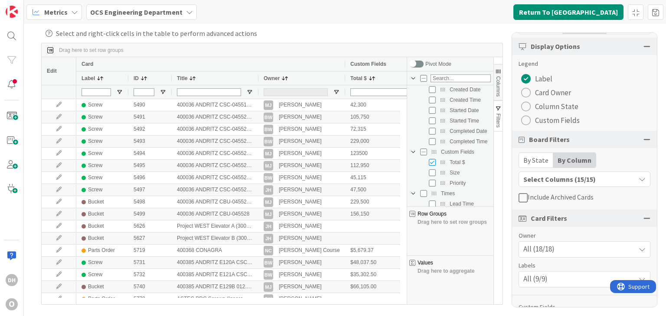
click at [409, 27] on div "Select and right-click cells in the table to perform advanced actions Drag here…" at bounding box center [345, 170] width 642 height 293
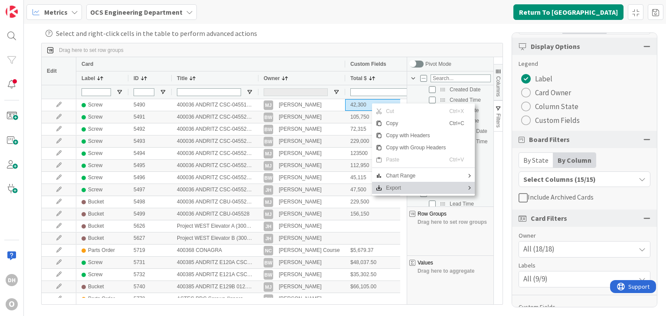
click at [397, 189] on span "Export" at bounding box center [415, 188] width 67 height 12
drag, startPoint x: 408, startPoint y: 176, endPoint x: 406, endPoint y: 192, distance: 16.6
click at [406, 192] on div "Cut Ctrl+X Copy Ctrl+C Copy with Headers Copy with Group Headers Paste Ctrl+V C…" at bounding box center [423, 150] width 102 height 92
click at [410, 177] on span "Chart Range" at bounding box center [415, 176] width 67 height 12
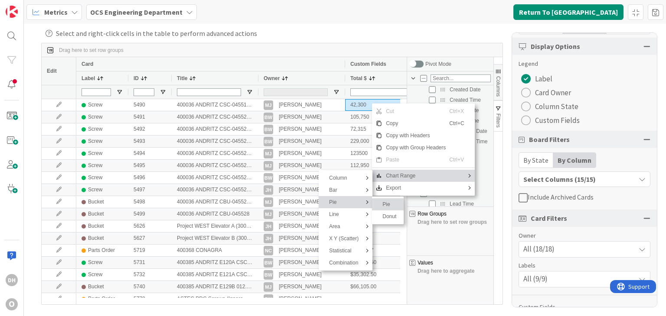
click at [381, 205] on span "Pie" at bounding box center [389, 204] width 21 height 12
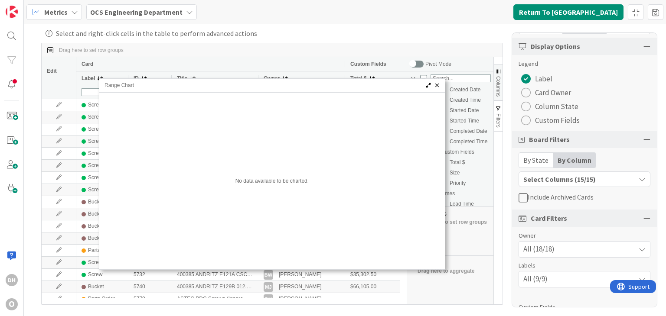
click at [435, 98] on span "Range Chart" at bounding box center [435, 100] width 7 height 7
click at [455, 117] on span "Edit Chart" at bounding box center [461, 114] width 45 height 12
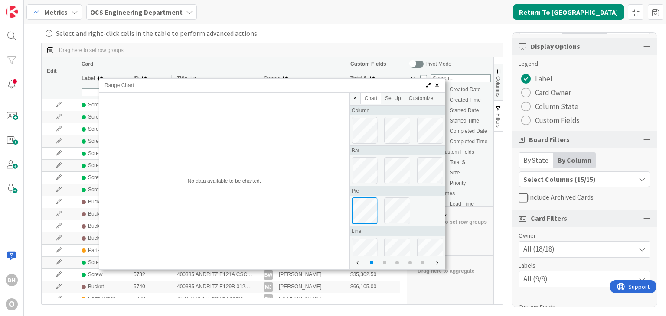
scroll to position [81, 0]
click at [401, 101] on div "Set Up" at bounding box center [393, 98] width 16 height 6
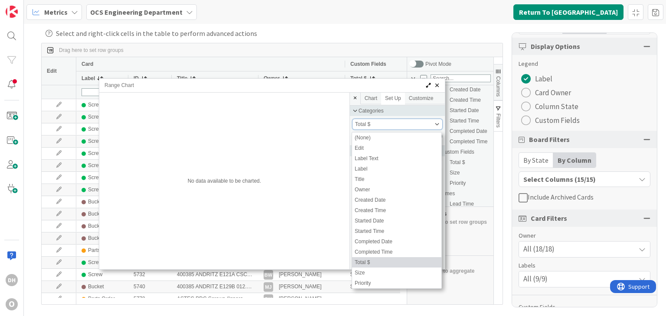
click at [399, 125] on div "Total $" at bounding box center [394, 124] width 78 height 6
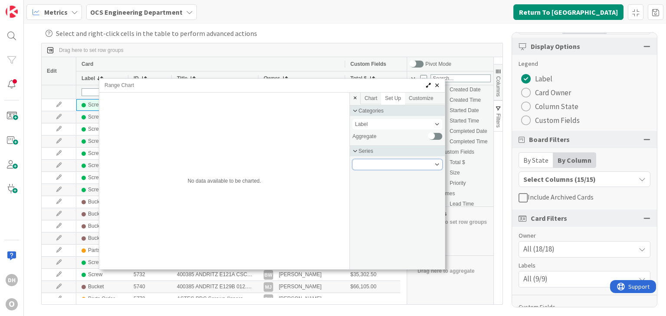
click at [370, 166] on div "Range Chart" at bounding box center [397, 164] width 90 height 10
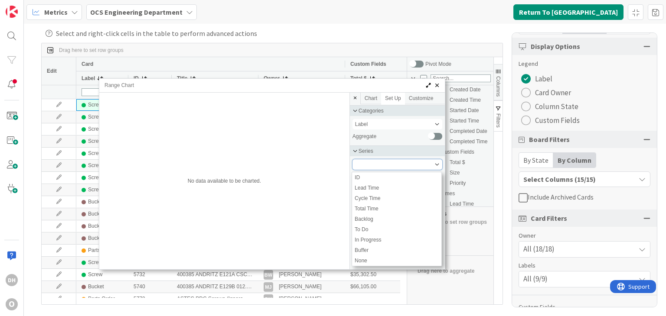
click at [370, 166] on div "Range Chart" at bounding box center [397, 164] width 90 height 10
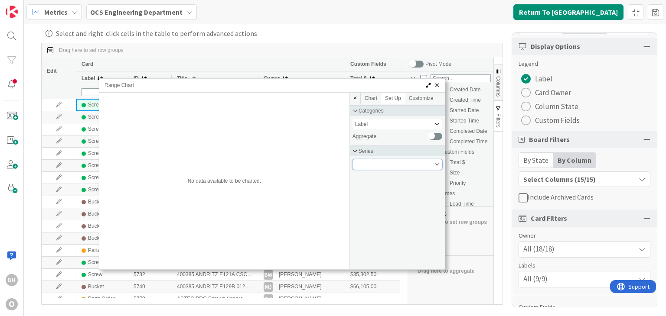
click at [378, 160] on div "Range Chart" at bounding box center [397, 164] width 90 height 10
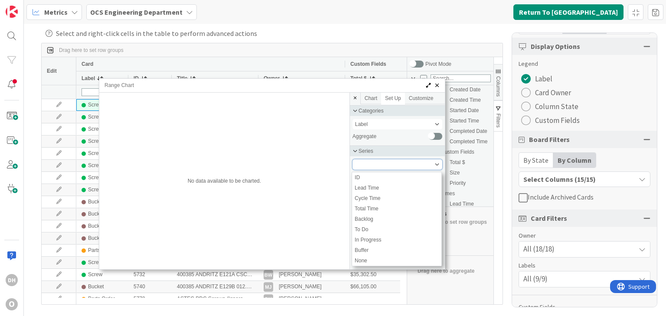
click at [376, 165] on div "Range Chart" at bounding box center [397, 164] width 90 height 10
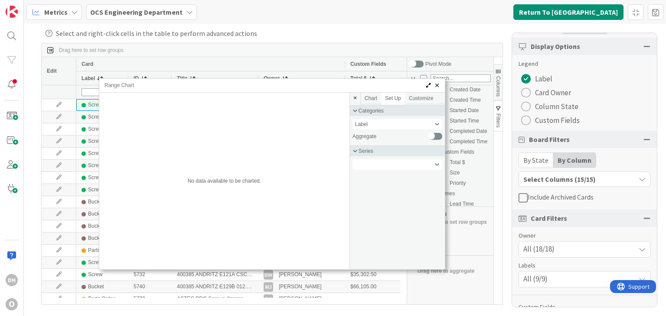
click at [424, 98] on div "Customize" at bounding box center [421, 98] width 25 height 6
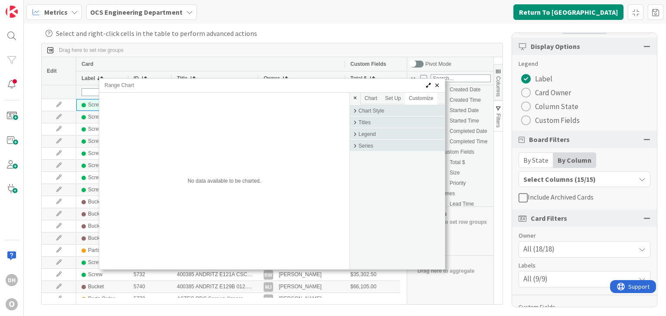
click at [364, 108] on span "Chart Style" at bounding box center [371, 111] width 26 height 6
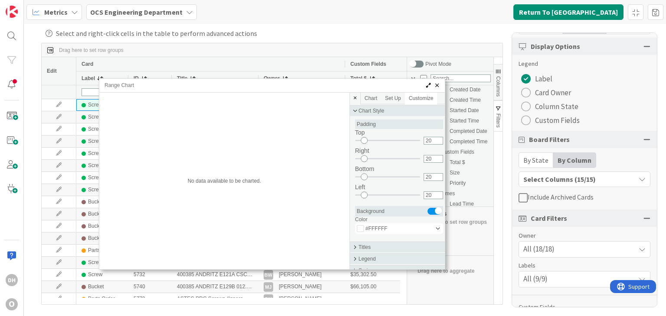
click at [364, 111] on span "Chart Style" at bounding box center [371, 111] width 26 height 6
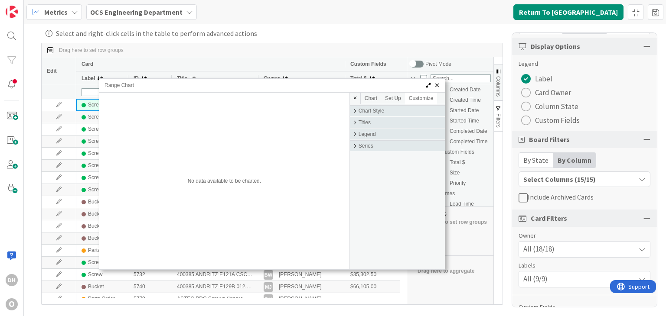
click at [361, 124] on span "Titles" at bounding box center [364, 123] width 12 height 6
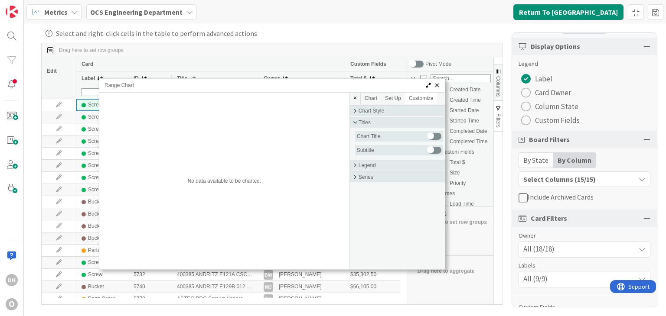
click at [363, 123] on span "Titles" at bounding box center [364, 123] width 12 height 6
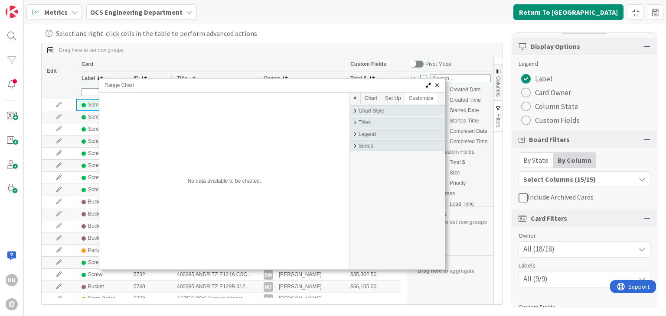
click at [365, 136] on span "Legend" at bounding box center [366, 134] width 17 height 6
click at [366, 136] on span "Legend" at bounding box center [366, 134] width 17 height 6
click at [364, 146] on span "Series" at bounding box center [365, 146] width 15 height 6
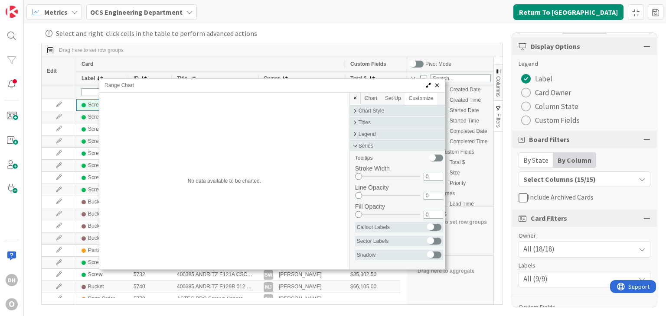
click at [364, 146] on span "Series" at bounding box center [365, 146] width 15 height 6
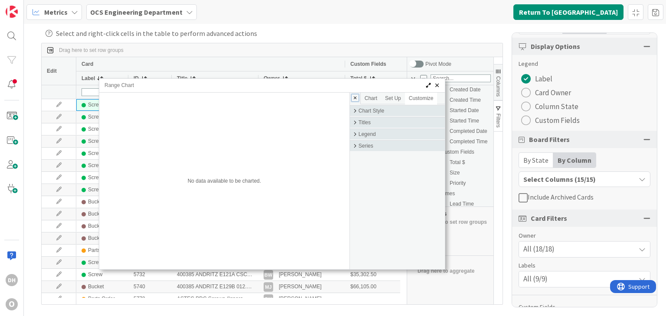
click at [357, 98] on span "Close Chart Edit Menu" at bounding box center [354, 97] width 7 height 7
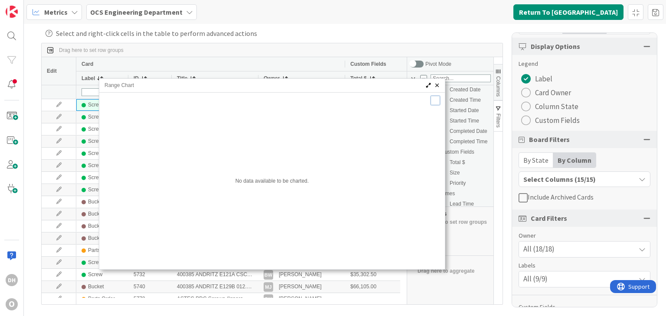
click at [437, 85] on span "Range Chart" at bounding box center [436, 85] width 7 height 7
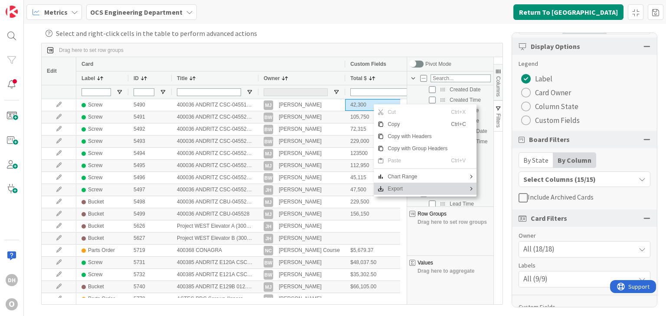
click at [390, 188] on span "Export" at bounding box center [417, 189] width 67 height 12
click at [347, 203] on span "Excel Export" at bounding box center [354, 203] width 36 height 12
